Goal: Information Seeking & Learning: Learn about a topic

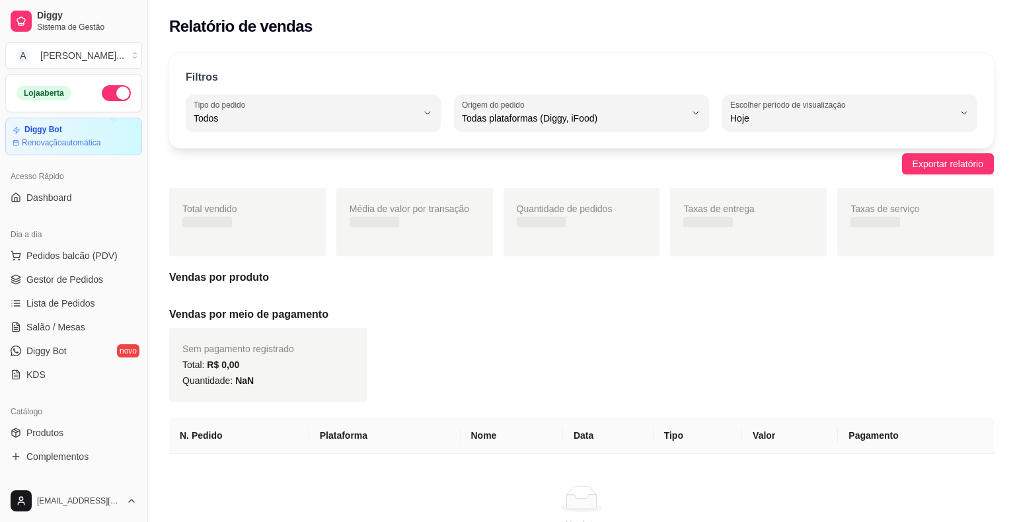
select select "ALL"
select select "0"
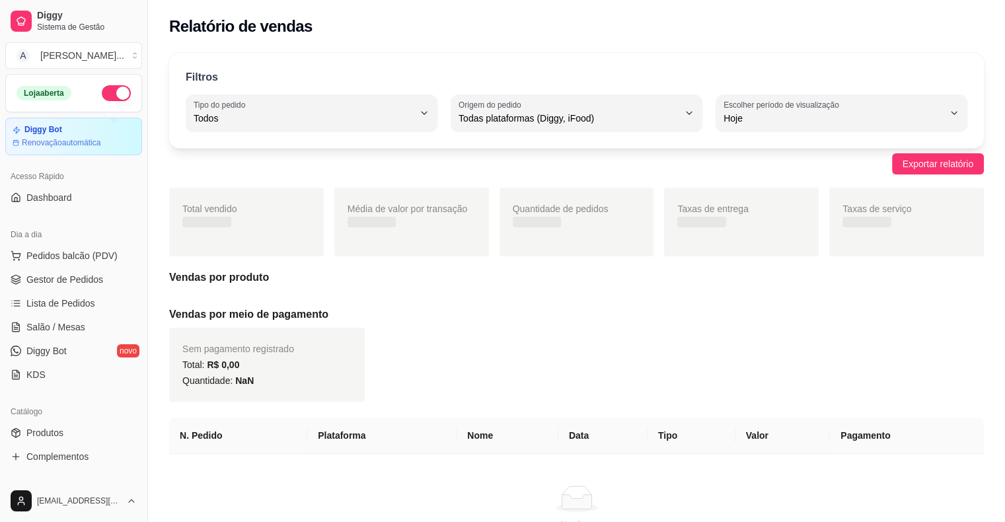
scroll to position [132, 0]
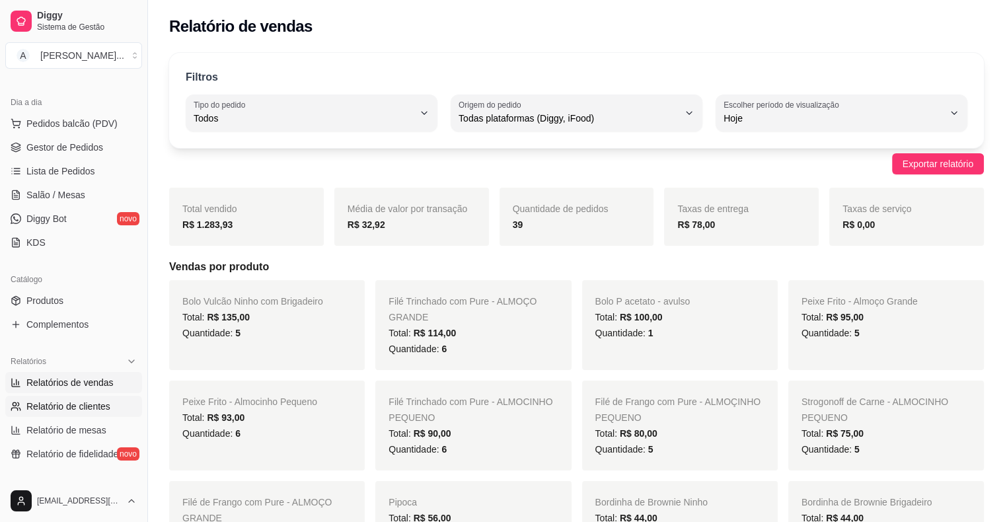
click at [104, 404] on span "Relatório de clientes" at bounding box center [68, 406] width 84 height 13
select select "30"
select select "HIGHEST_TOTAL_SPENT_WITH_ORDERS"
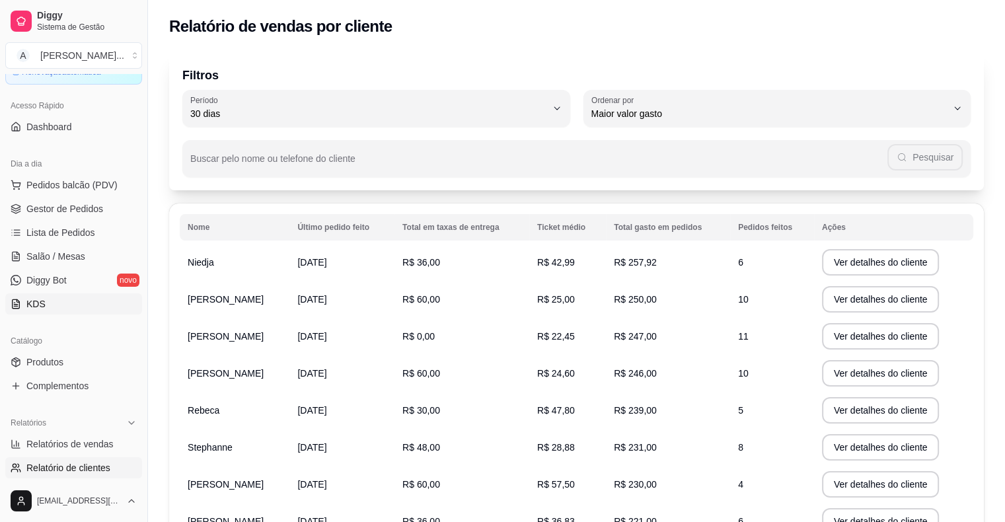
scroll to position [0, 0]
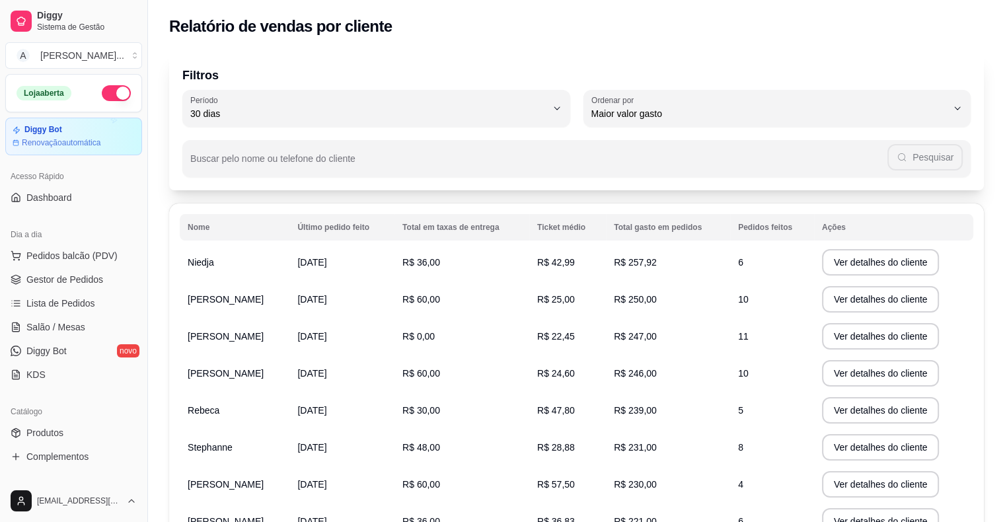
click at [44, 268] on ul "Pedidos balcão (PDV) Gestor de Pedidos Lista de Pedidos Salão / Mesas Diggy Bot…" at bounding box center [73, 315] width 137 height 140
click at [49, 285] on span "Gestor de Pedidos" at bounding box center [64, 279] width 77 height 13
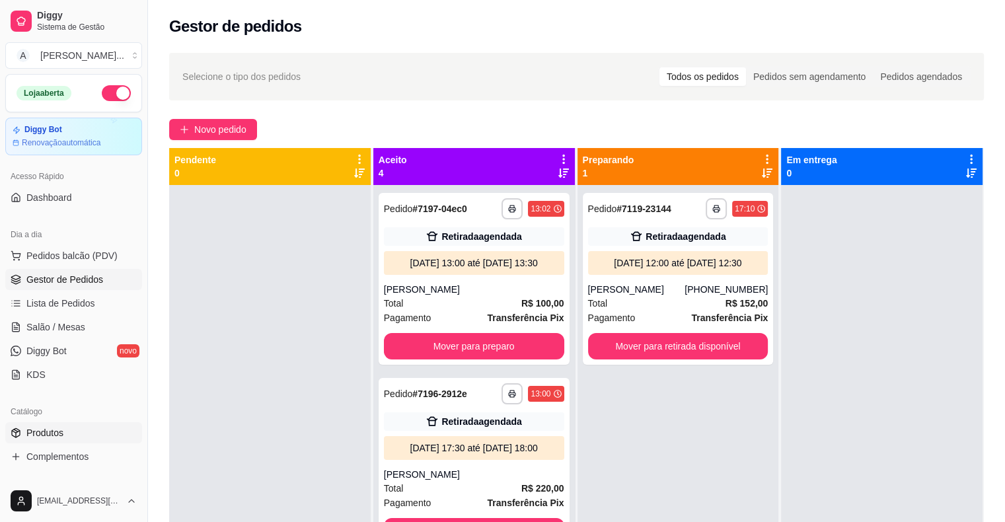
click at [65, 442] on link "Produtos" at bounding box center [73, 432] width 137 height 21
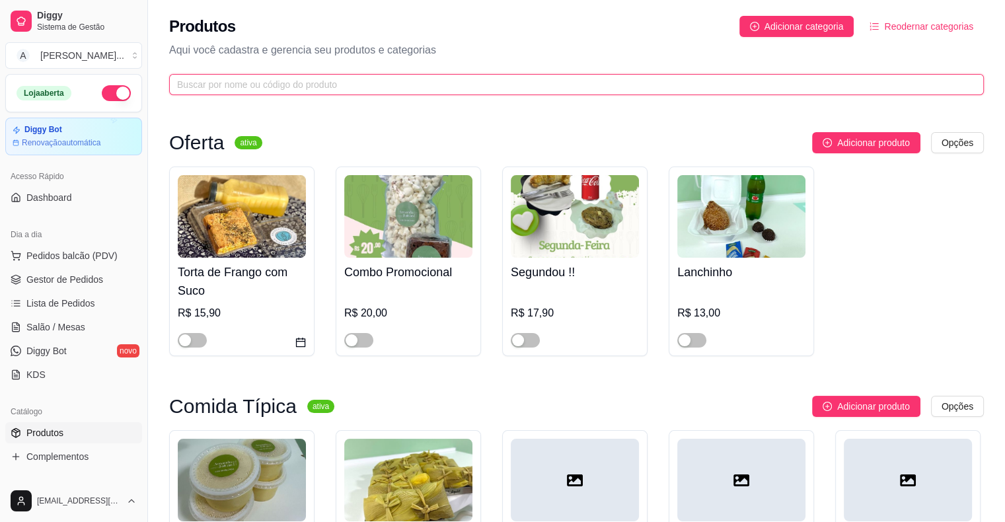
click at [233, 86] on input "text" at bounding box center [571, 84] width 788 height 15
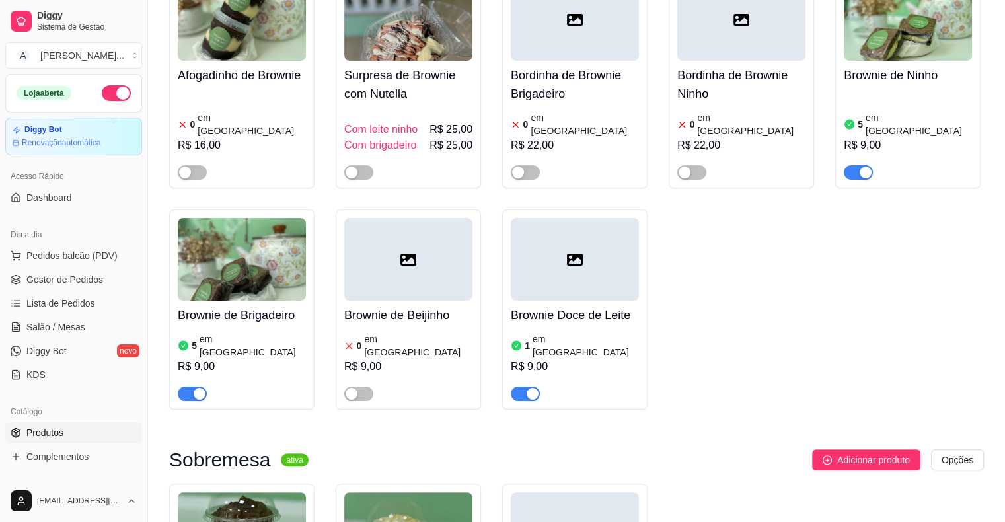
scroll to position [198, 0]
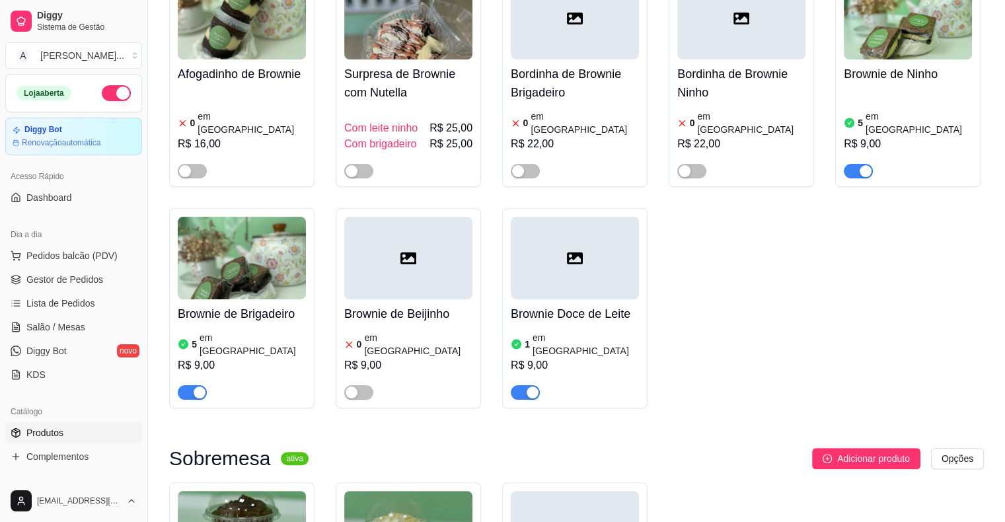
type input "bro"
click at [524, 385] on span "button" at bounding box center [525, 392] width 29 height 15
click at [79, 277] on span "Gestor de Pedidos" at bounding box center [64, 279] width 77 height 13
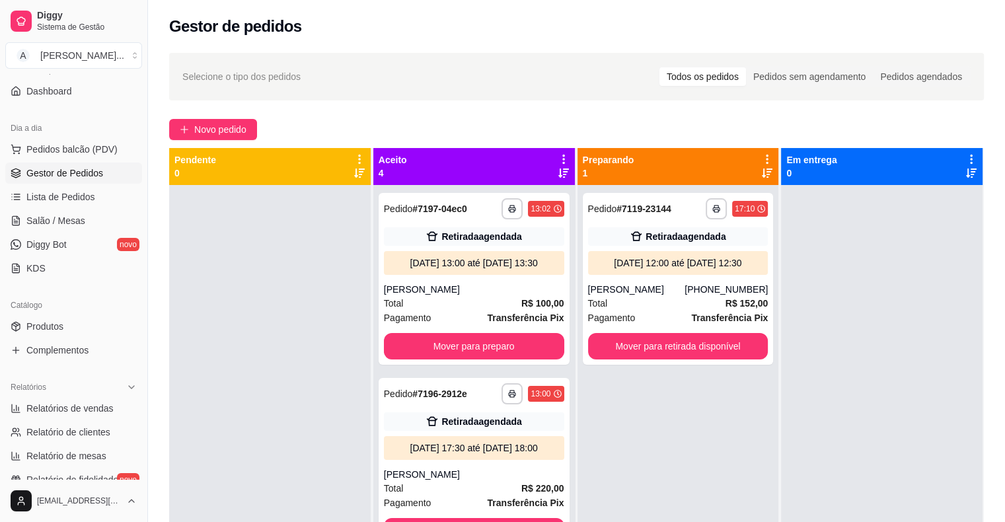
scroll to position [132, 0]
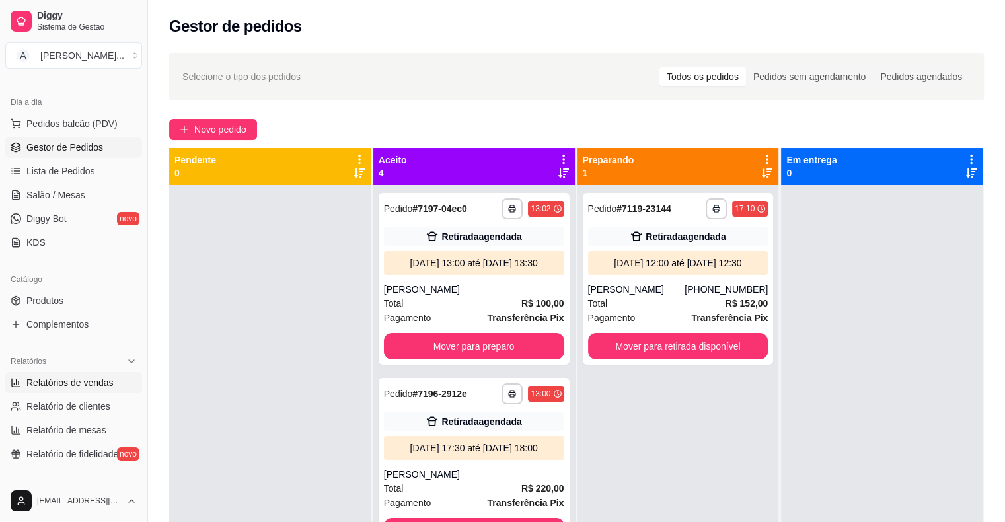
click at [125, 377] on link "Relatórios de vendas" at bounding box center [73, 382] width 137 height 21
select select "ALL"
select select "0"
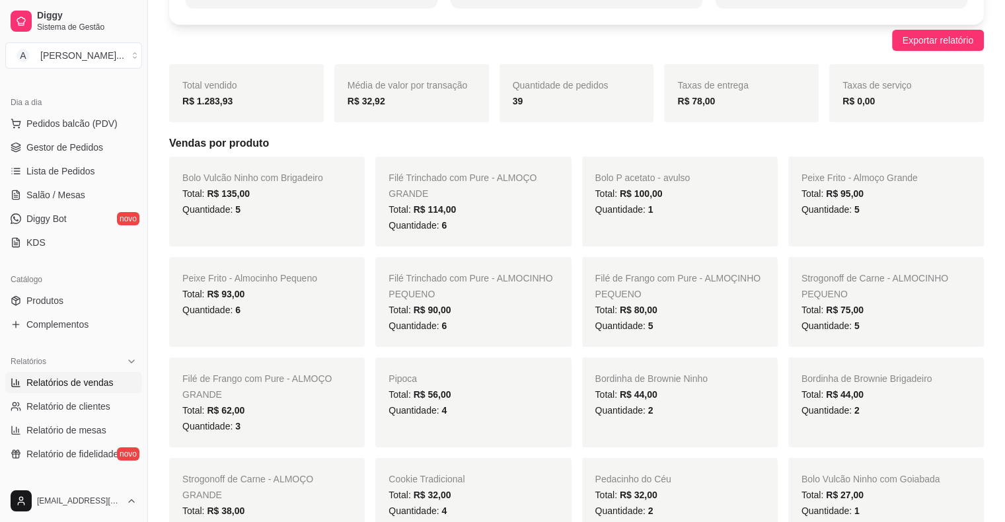
scroll to position [132, 0]
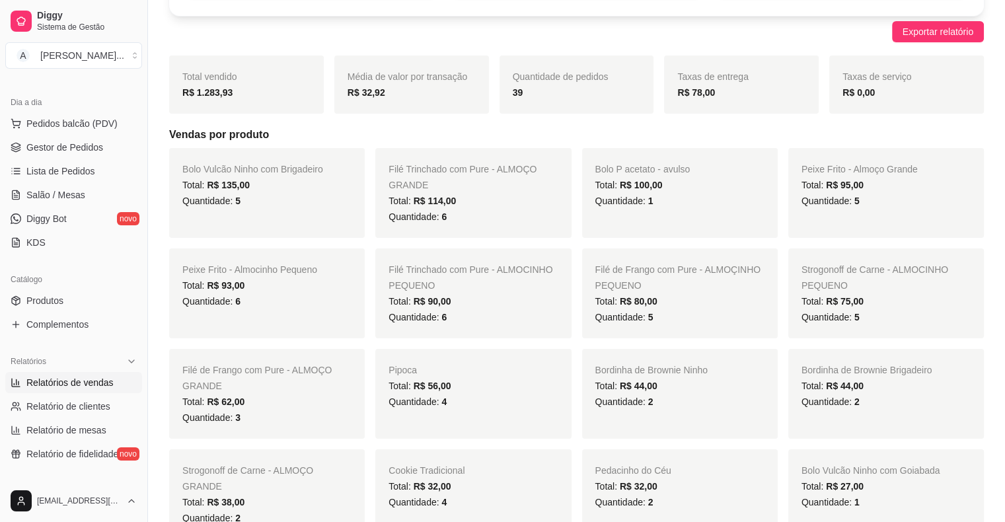
click at [317, 385] on div "Filé de Frango com Pure - ALMOÇO GRANDE Total: R$ 62,00 Quantidade: 3" at bounding box center [267, 394] width 196 height 90
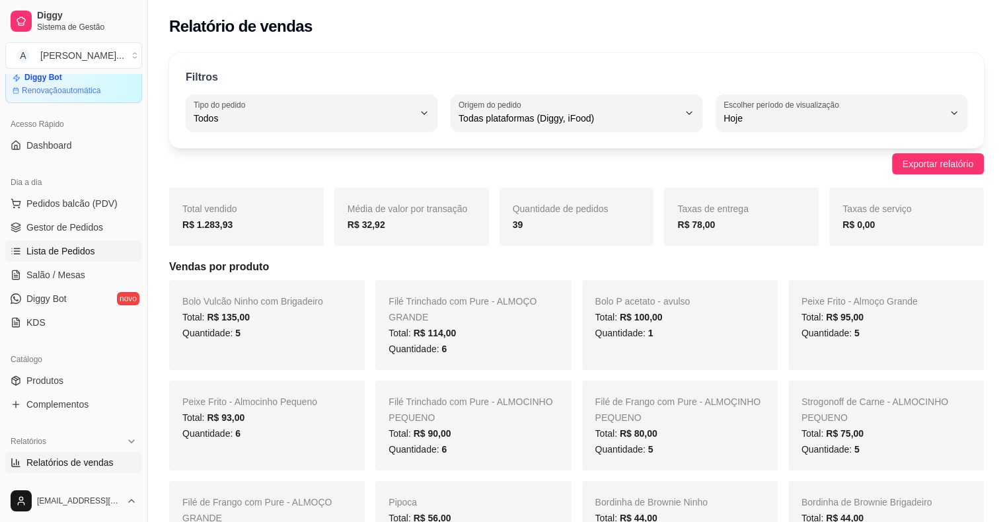
scroll to position [0, 0]
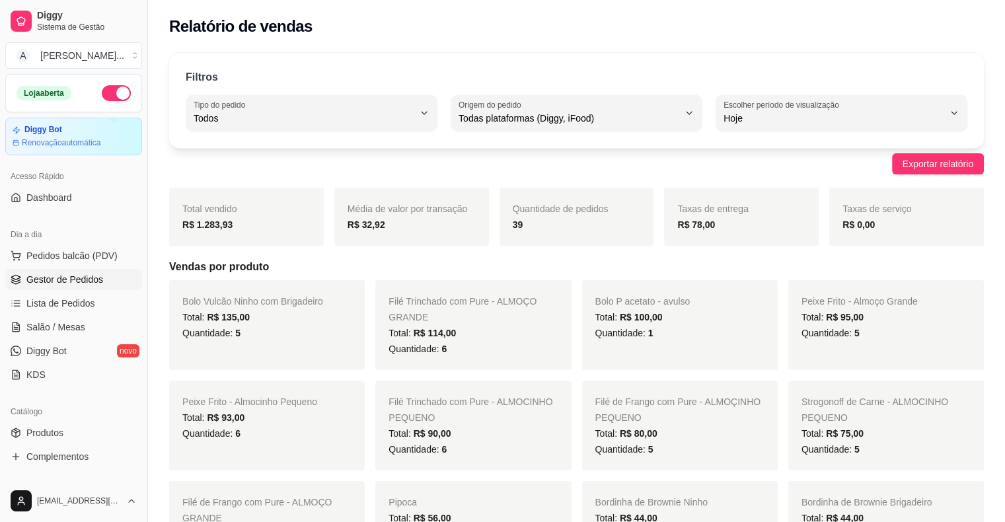
click at [69, 273] on span "Gestor de Pedidos" at bounding box center [64, 279] width 77 height 13
